Goal: Transaction & Acquisition: Purchase product/service

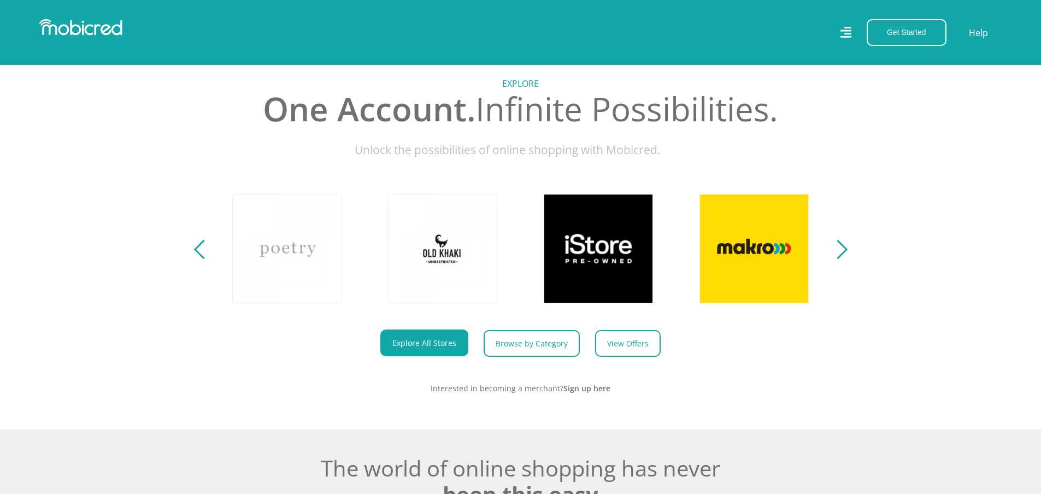
scroll to position [546, 0]
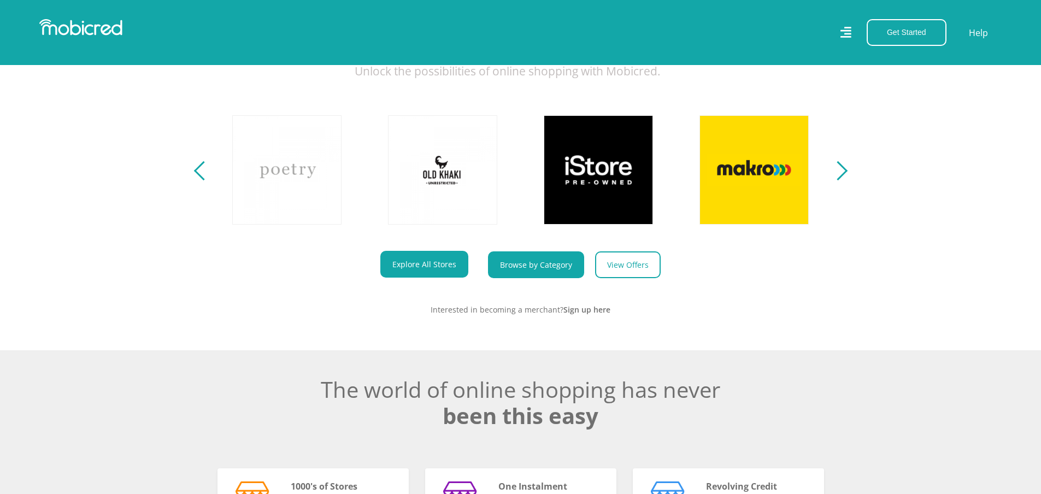
click at [508, 274] on link "Browse by Category" at bounding box center [536, 264] width 96 height 27
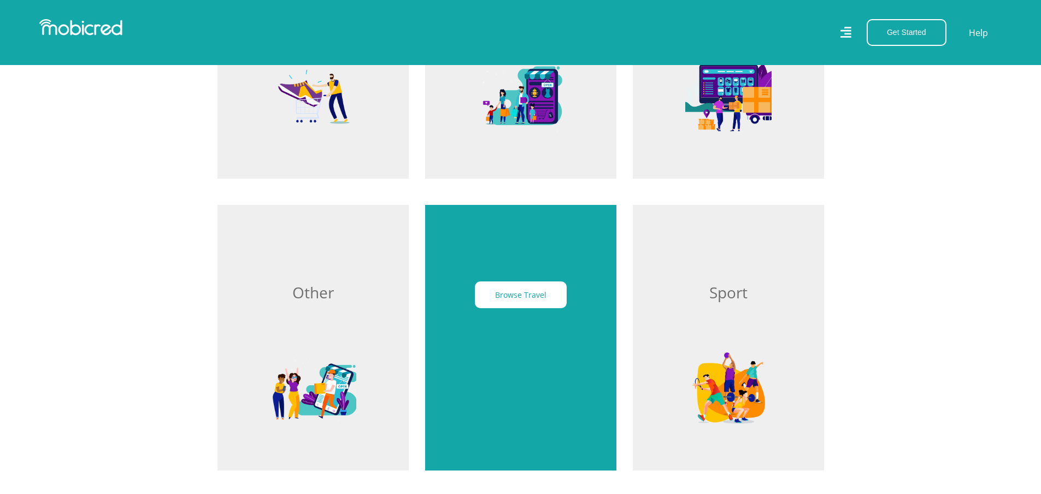
scroll to position [929, 0]
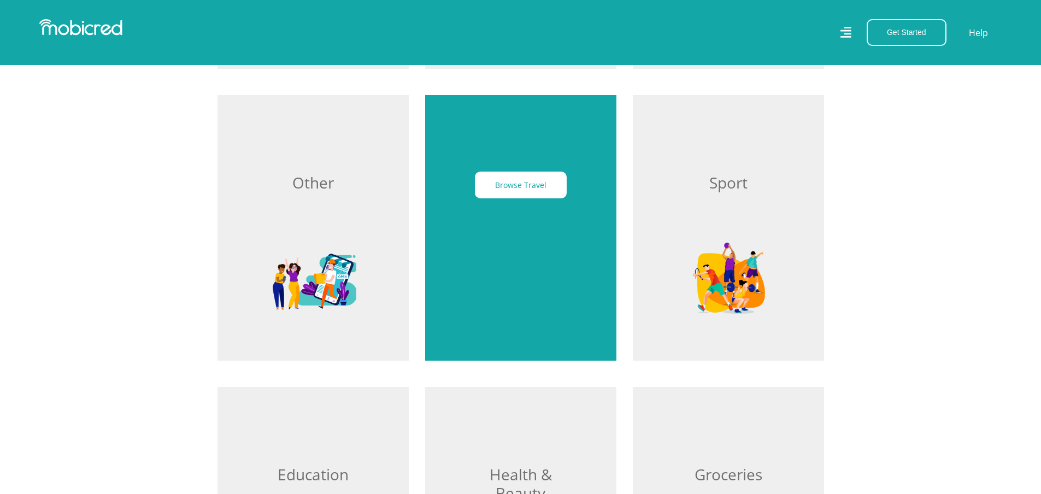
click at [508, 227] on div "Browse Travel" at bounding box center [520, 228] width 191 height 266
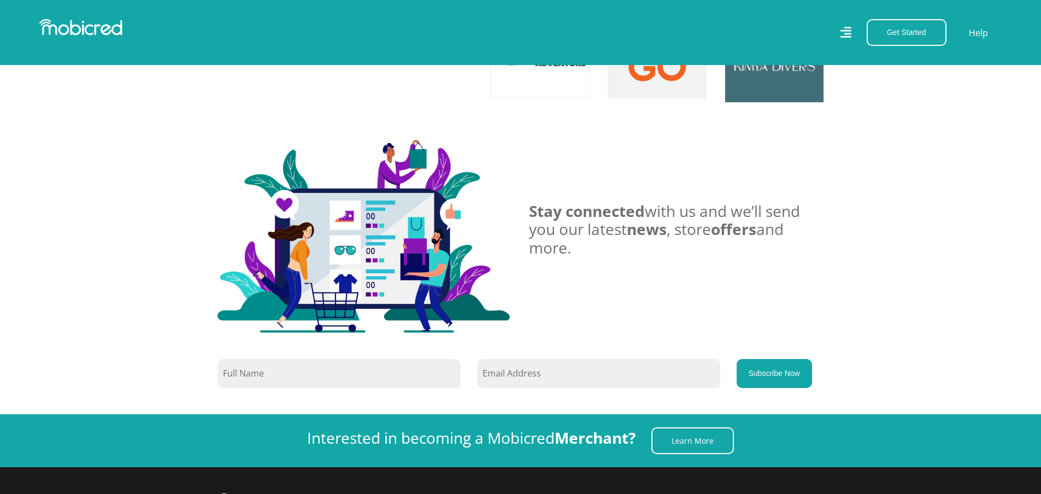
scroll to position [984, 0]
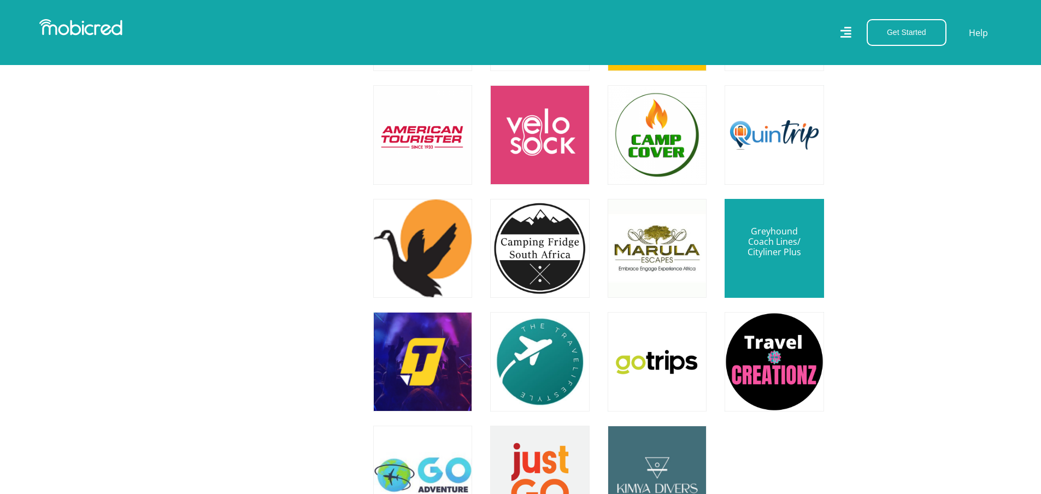
scroll to position [1093, 0]
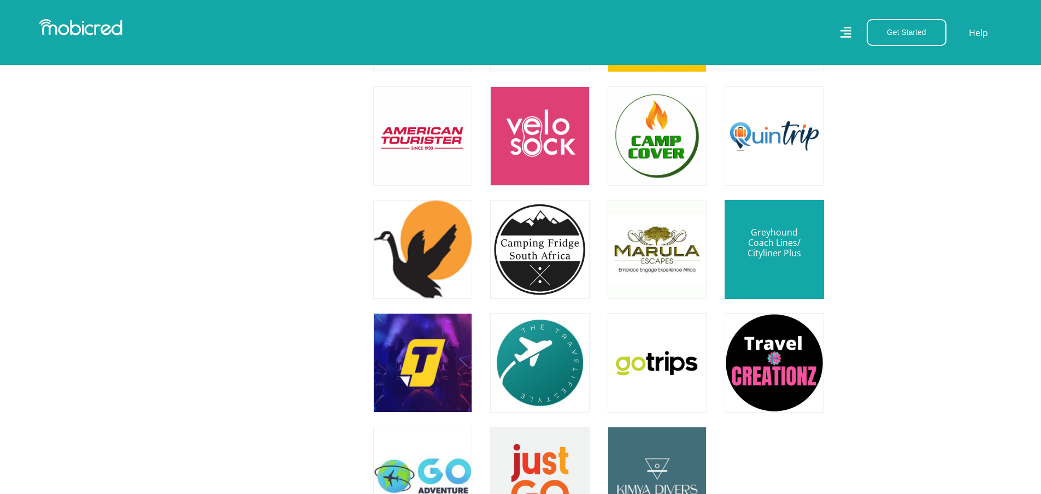
click at [761, 249] on link at bounding box center [774, 249] width 116 height 116
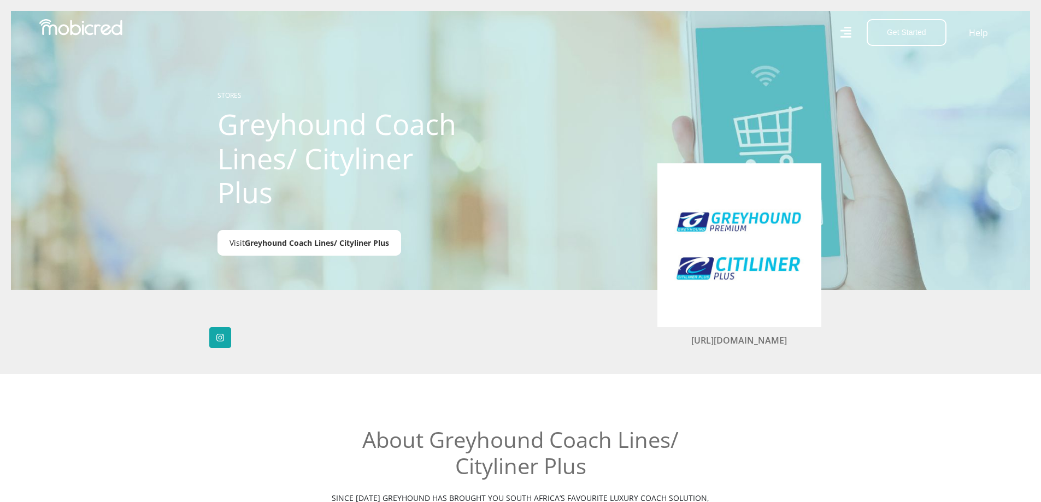
click at [344, 246] on span "Greyhound Coach Lines/ Cityliner Plus" at bounding box center [317, 243] width 144 height 10
